Goal: Task Accomplishment & Management: Complete application form

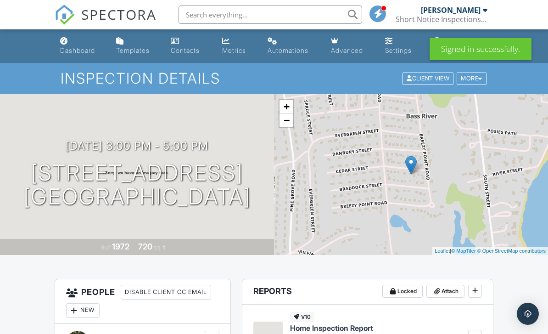
click at [87, 45] on link "Dashboard" at bounding box center [80, 46] width 49 height 26
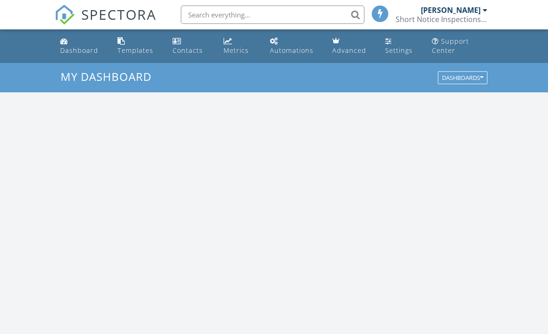
scroll to position [836, 548]
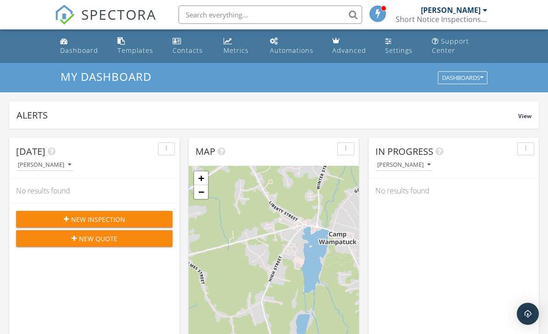
click at [100, 217] on span "New Inspection" at bounding box center [98, 219] width 54 height 10
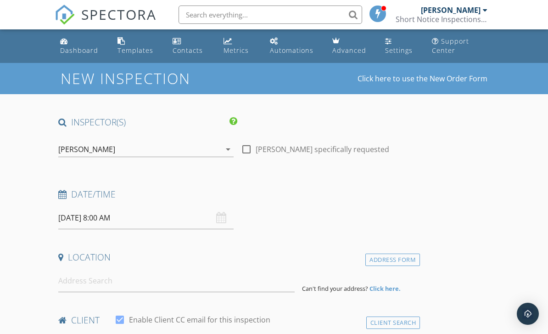
click at [225, 150] on icon "arrow_drop_down" at bounding box center [228, 149] width 11 height 11
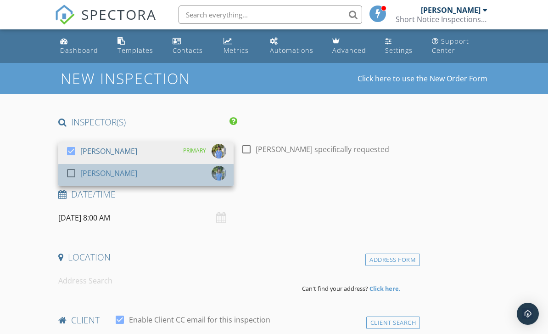
click at [90, 174] on div "[PERSON_NAME]" at bounding box center [108, 173] width 57 height 15
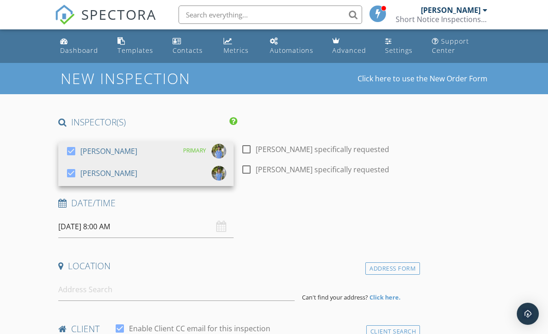
click at [228, 228] on input "[DATE] 8:00 AM" at bounding box center [145, 226] width 175 height 22
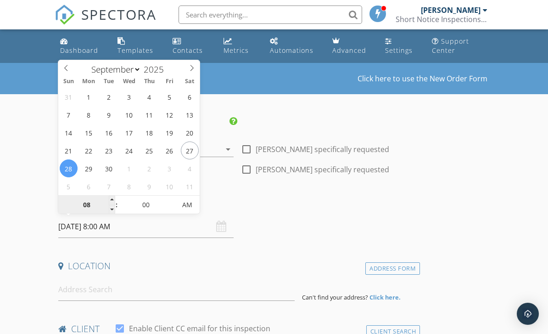
click at [106, 204] on input "08" at bounding box center [86, 205] width 56 height 18
click at [112, 199] on span at bounding box center [112, 199] width 6 height 9
type input "09"
type input "[DATE] 9:00 AM"
click at [106, 200] on input "09" at bounding box center [86, 205] width 56 height 18
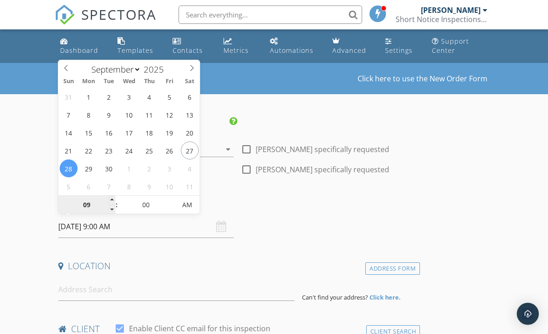
click at [107, 201] on input "09" at bounding box center [86, 205] width 56 height 18
click at [113, 200] on span at bounding box center [112, 199] width 6 height 9
type input "10"
type input "[DATE] 10:00 AM"
click at [107, 199] on input "10" at bounding box center [86, 205] width 56 height 18
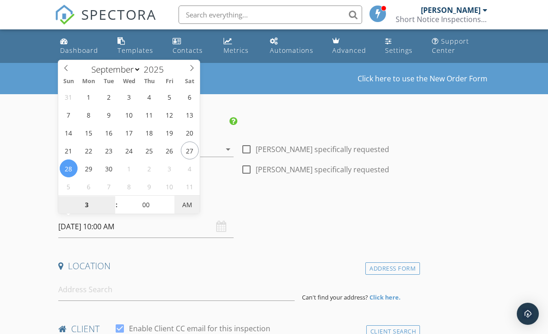
type input "03"
type input "[DATE] 3:00 PM"
type input "09"
type input "[DATE] 9:00 AM"
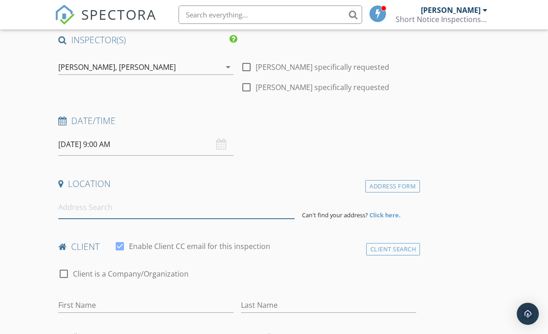
click at [131, 213] on input at bounding box center [176, 207] width 236 height 22
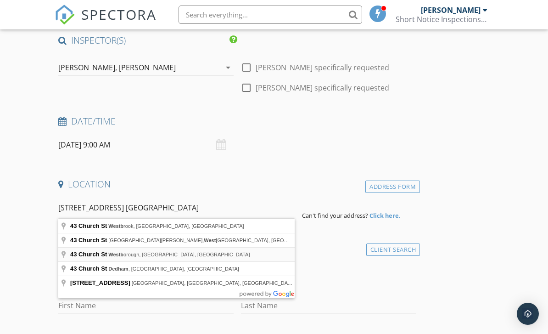
type input "[STREET_ADDRESS][DEMOGRAPHIC_DATA]"
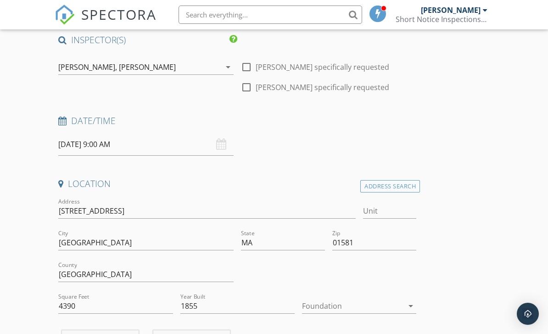
scroll to position [0, 0]
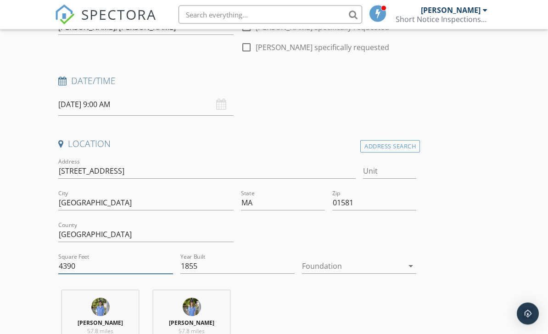
click at [107, 269] on input "4390" at bounding box center [115, 266] width 114 height 15
type input "4850"
click at [341, 265] on div at bounding box center [352, 266] width 101 height 15
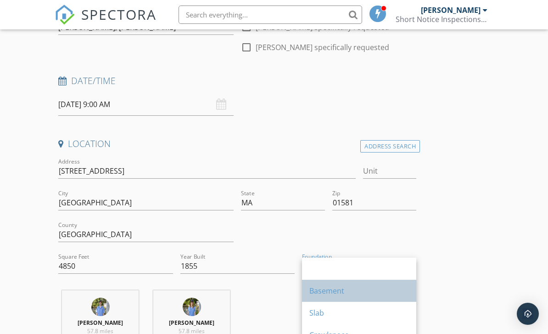
click at [322, 291] on div "Basement" at bounding box center [359, 290] width 100 height 11
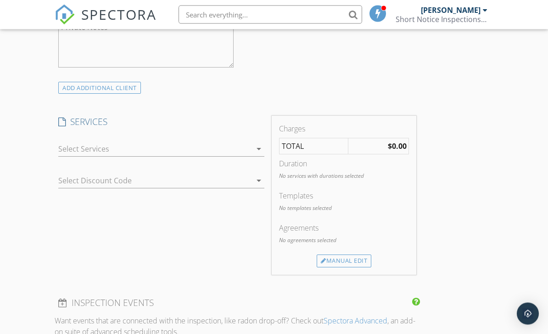
click at [102, 154] on div at bounding box center [154, 149] width 193 height 15
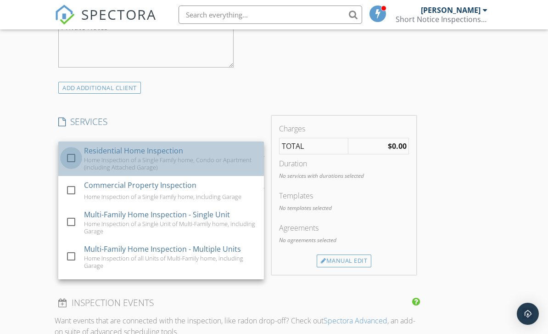
click at [68, 158] on div at bounding box center [71, 158] width 16 height 16
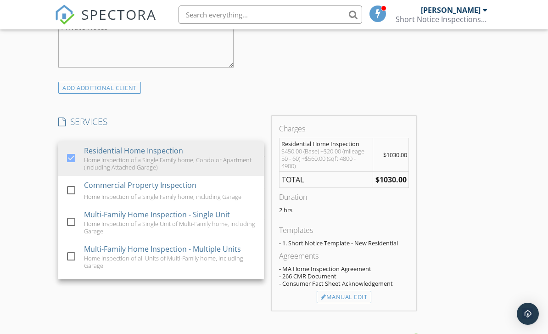
click at [441, 298] on div "INSPECTOR(S) check_box [PERSON_NAME] PRIMARY check_box [PERSON_NAME] [PERSON_NA…" at bounding box center [274, 205] width 438 height 1549
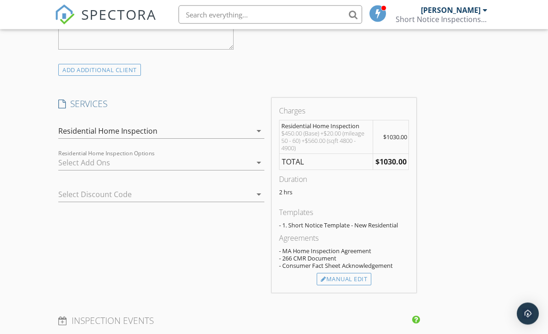
scroll to position [698, 0]
